Goal: Subscribe to service/newsletter

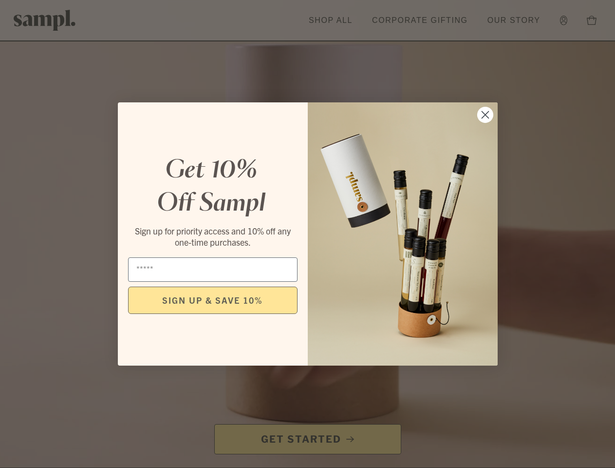
click at [485, 114] on icon "Close dialog" at bounding box center [485, 115] width 7 height 7
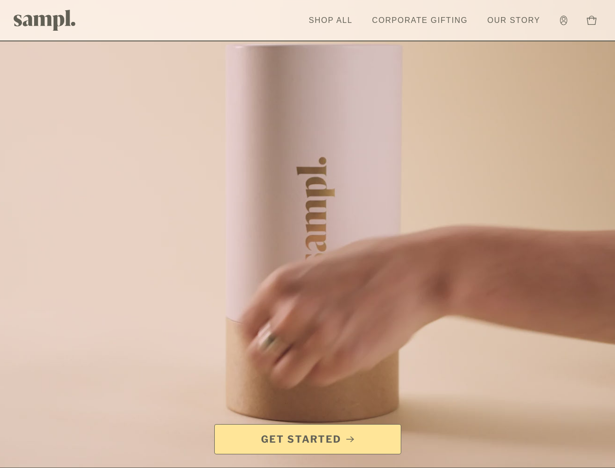
click at [213, 315] on button "SIGN UP & SAVE 10%" at bounding box center [213, 328] width 170 height 27
